Goal: Information Seeking & Learning: Learn about a topic

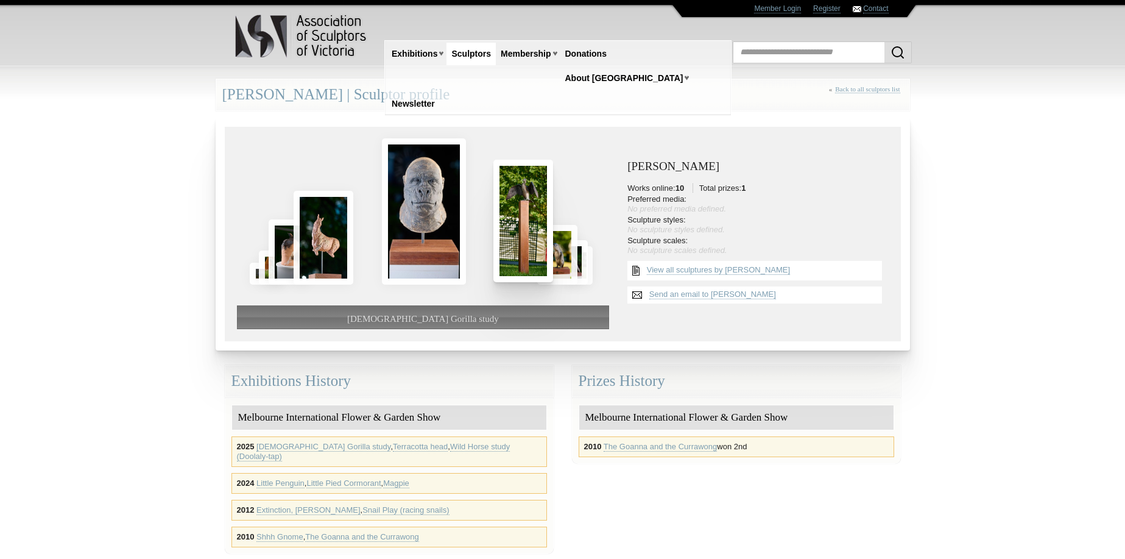
click at [519, 238] on img at bounding box center [523, 221] width 60 height 122
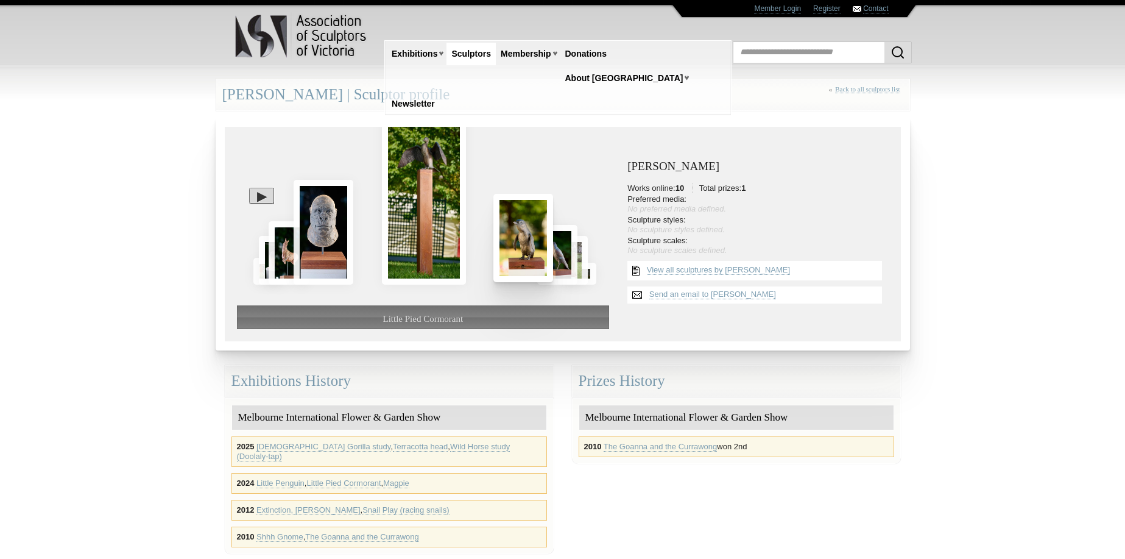
click at [520, 236] on img at bounding box center [523, 238] width 60 height 88
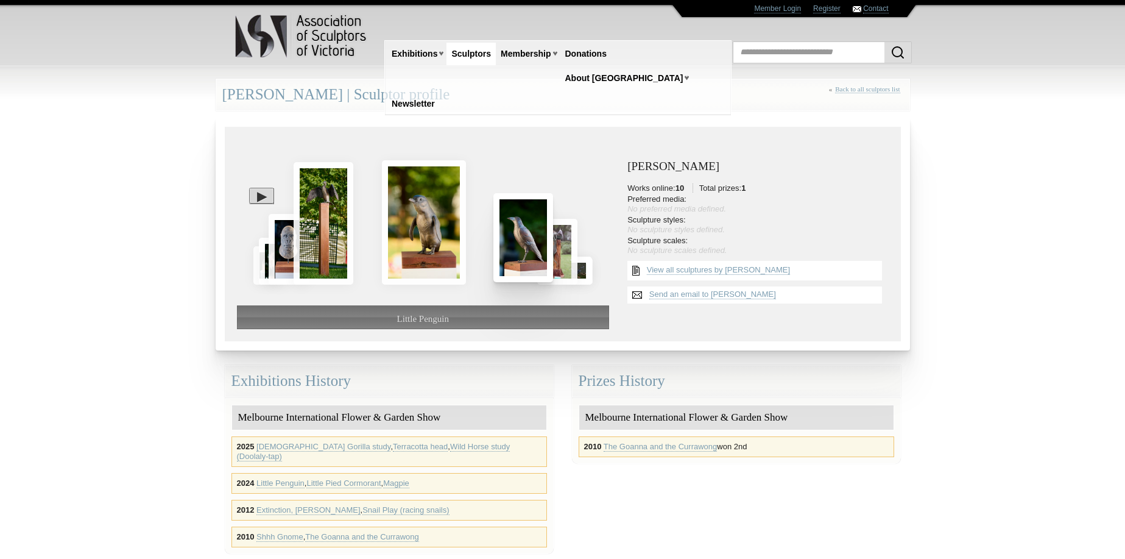
click at [517, 241] on img at bounding box center [523, 237] width 60 height 88
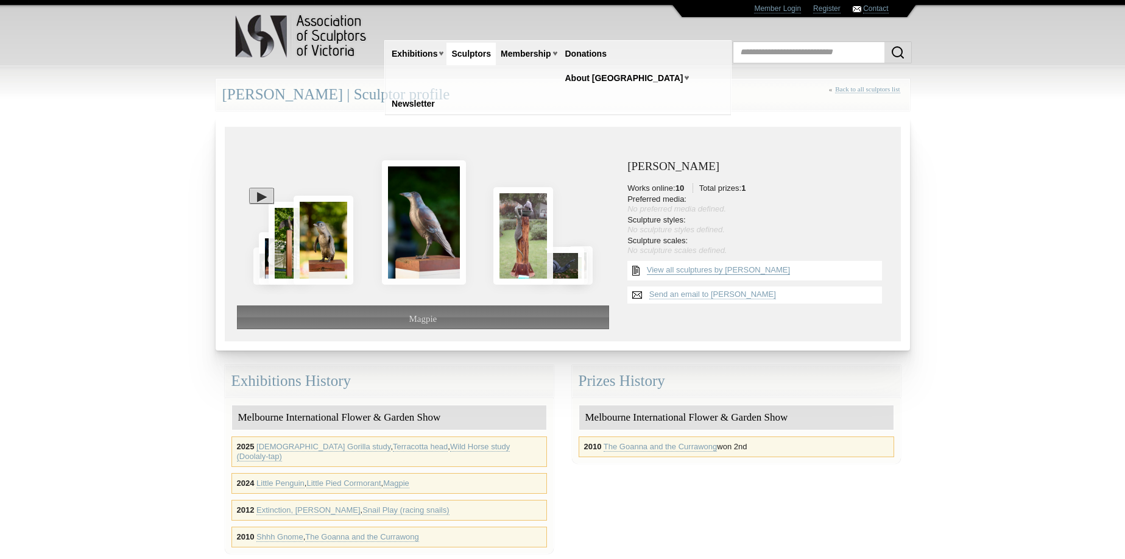
click at [680, 270] on link "View all sculptures by Martin Moore" at bounding box center [718, 270] width 143 height 10
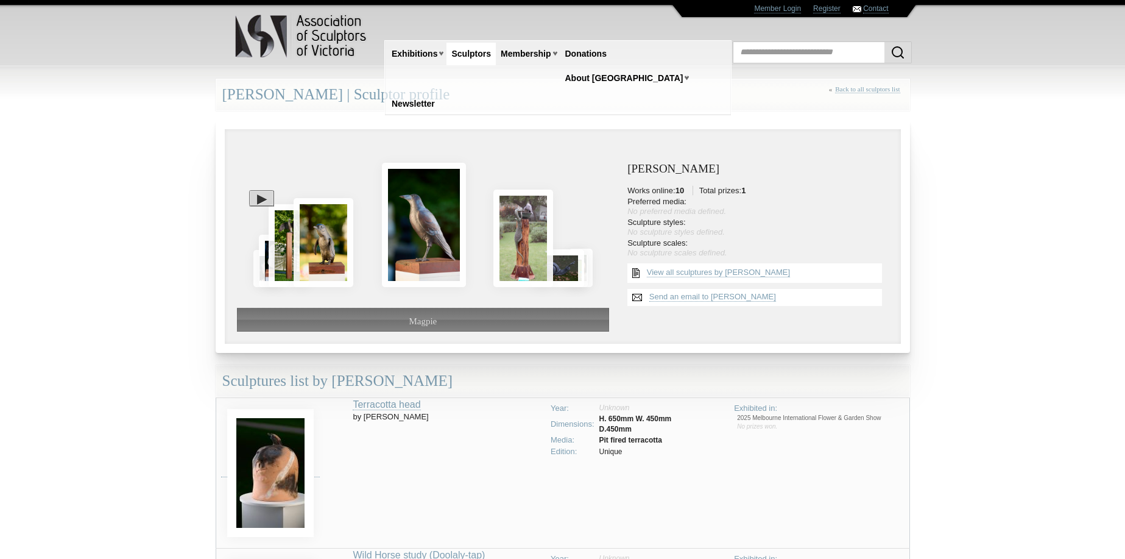
click at [317, 41] on img at bounding box center [302, 36] width 134 height 48
